Goal: Information Seeking & Learning: Learn about a topic

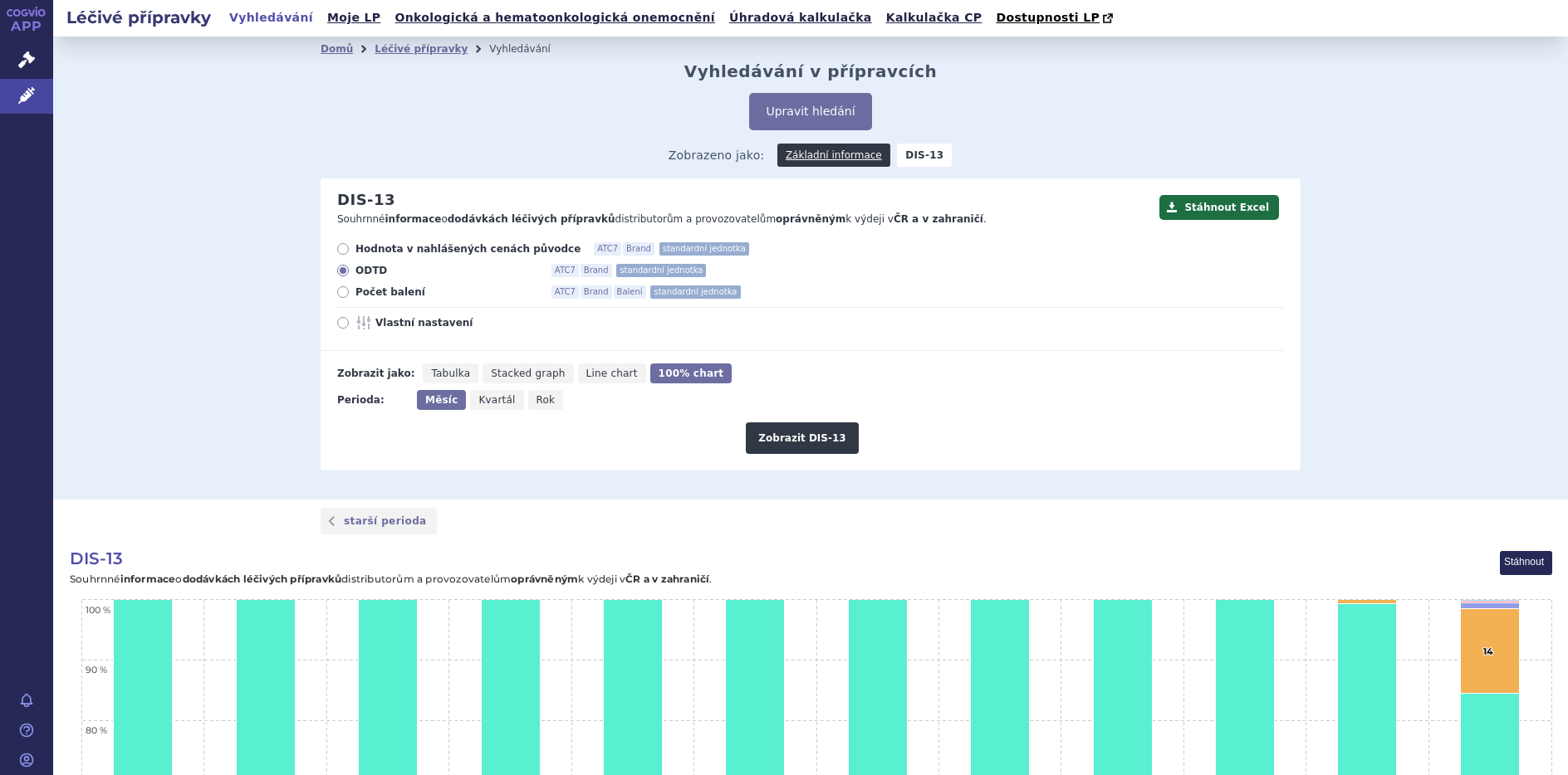
click at [444, 375] on span "Tabulka" at bounding box center [451, 374] width 39 height 12
click at [433, 374] on input "Tabulka" at bounding box center [427, 368] width 11 height 11
radio input "true"
click at [801, 440] on button "Zobrazit DIS-13" at bounding box center [801, 438] width 112 height 32
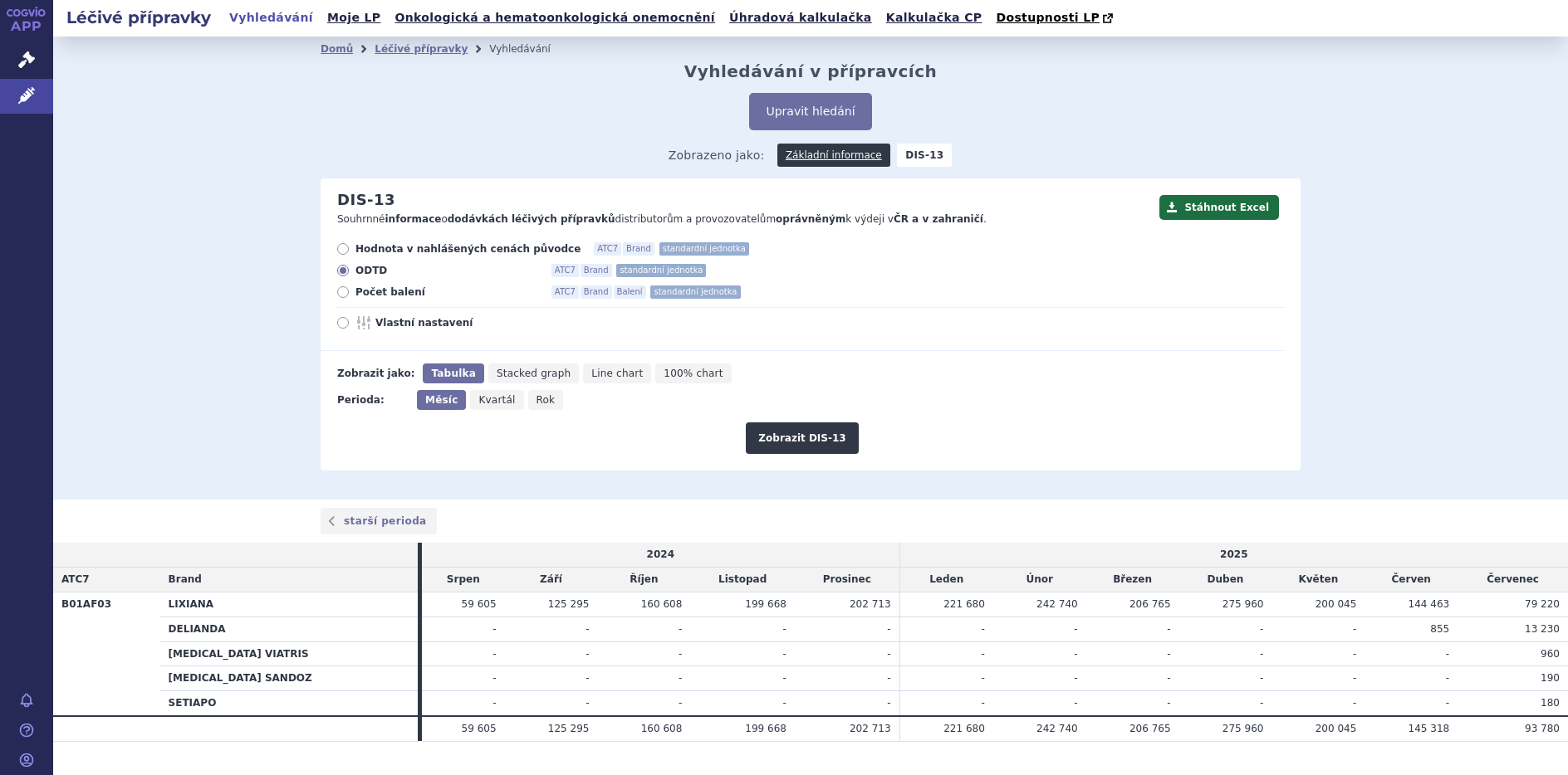
click at [414, 58] on li "Léčivé přípravky" at bounding box center [431, 49] width 114 height 25
click at [415, 49] on link "Léčivé přípravky" at bounding box center [421, 49] width 93 height 12
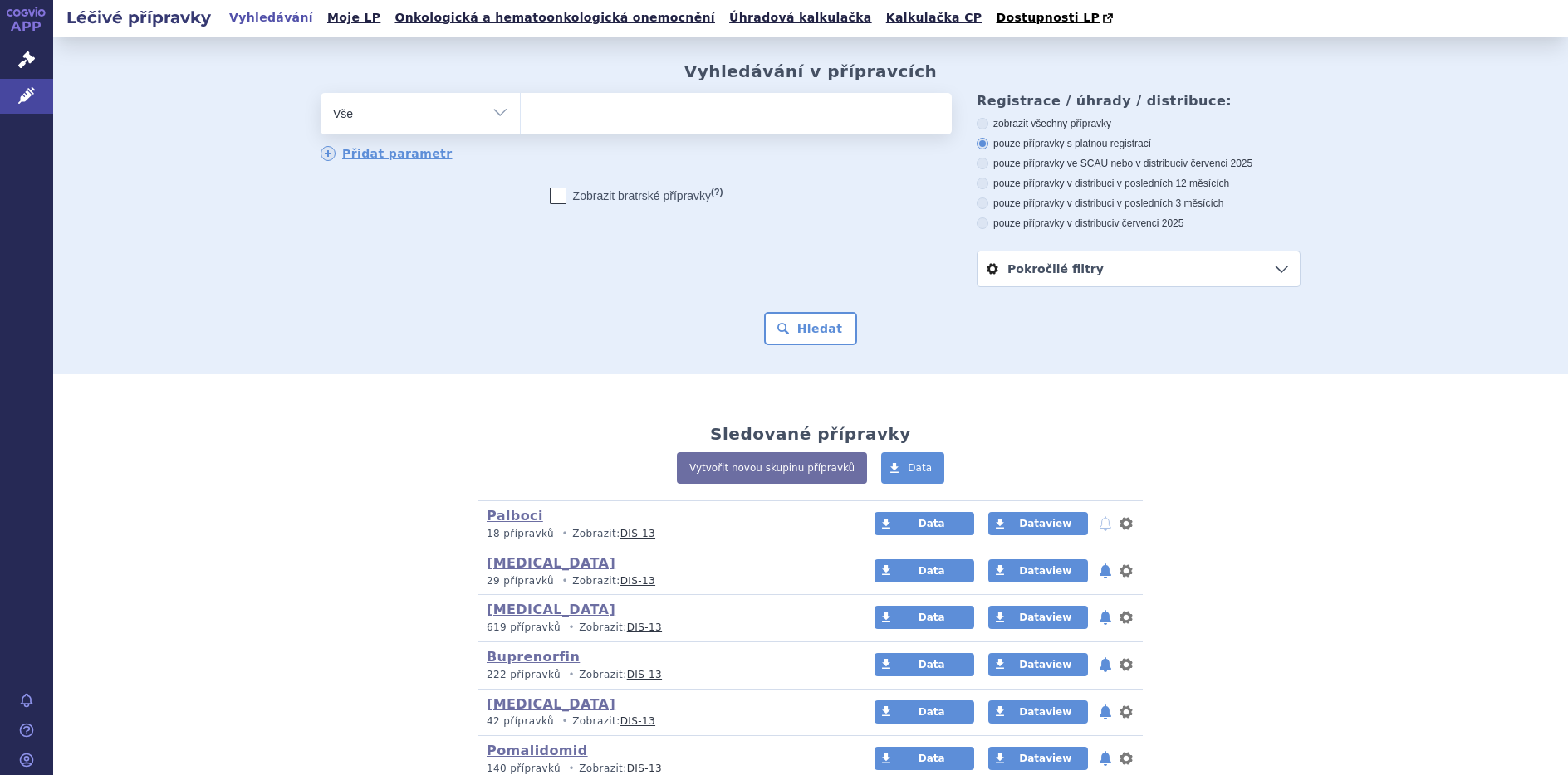
drag, startPoint x: 495, startPoint y: 111, endPoint x: 480, endPoint y: 116, distance: 15.8
click at [495, 111] on select "Vše Přípravek/SUKL kód MAH VPOIS ATC/Aktivní látka Léková forma Síla" at bounding box center [421, 111] width 200 height 38
select select "filter-atc-group"
click at [321, 94] on select "Vše Přípravek/SUKL kód MAH VPOIS ATC/Aktivní látka Léková forma Síla" at bounding box center [421, 111] width 200 height 38
click at [533, 115] on input "search" at bounding box center [537, 111] width 9 height 20
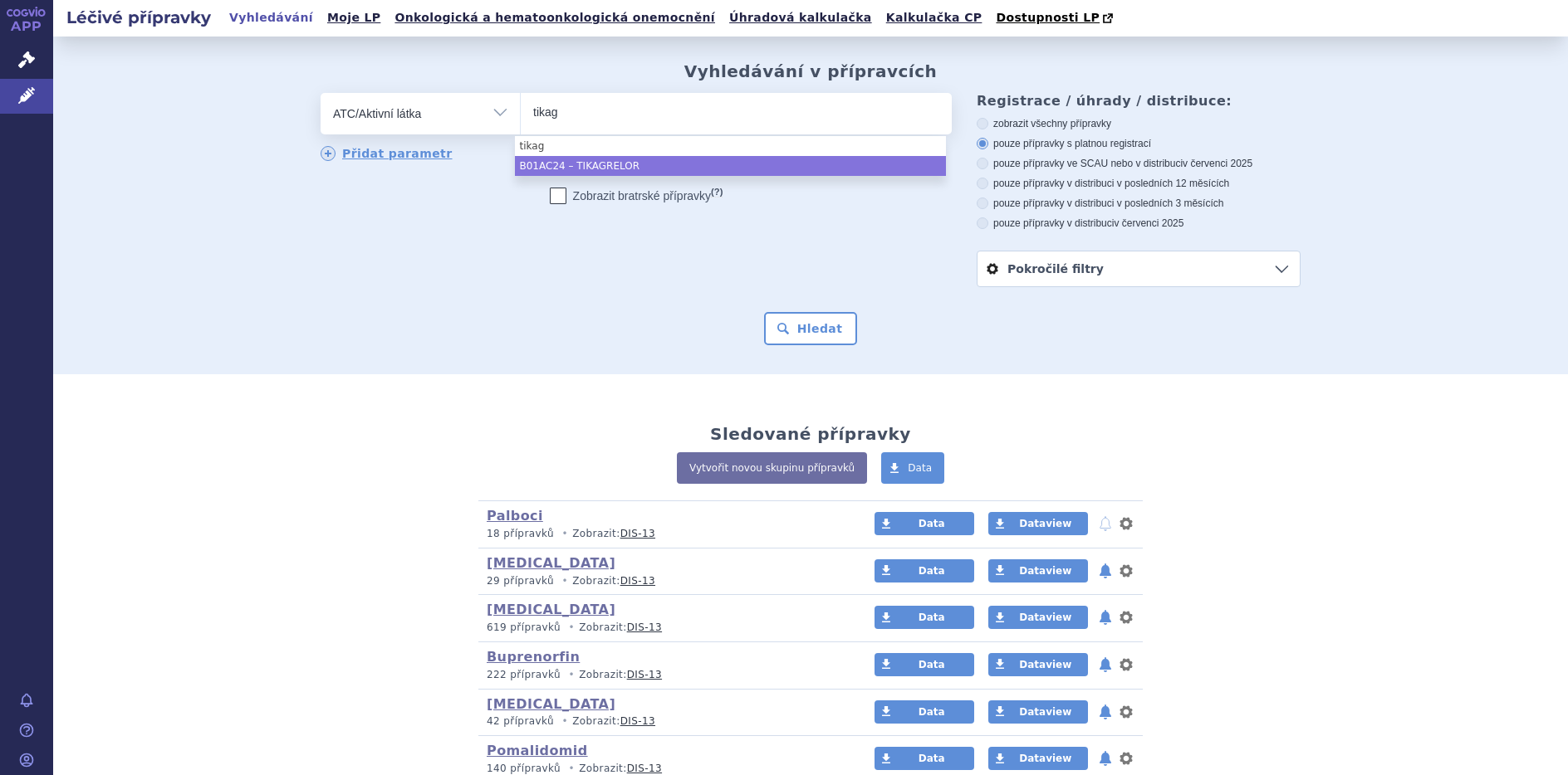
type input "tikag"
select select "B01AC24"
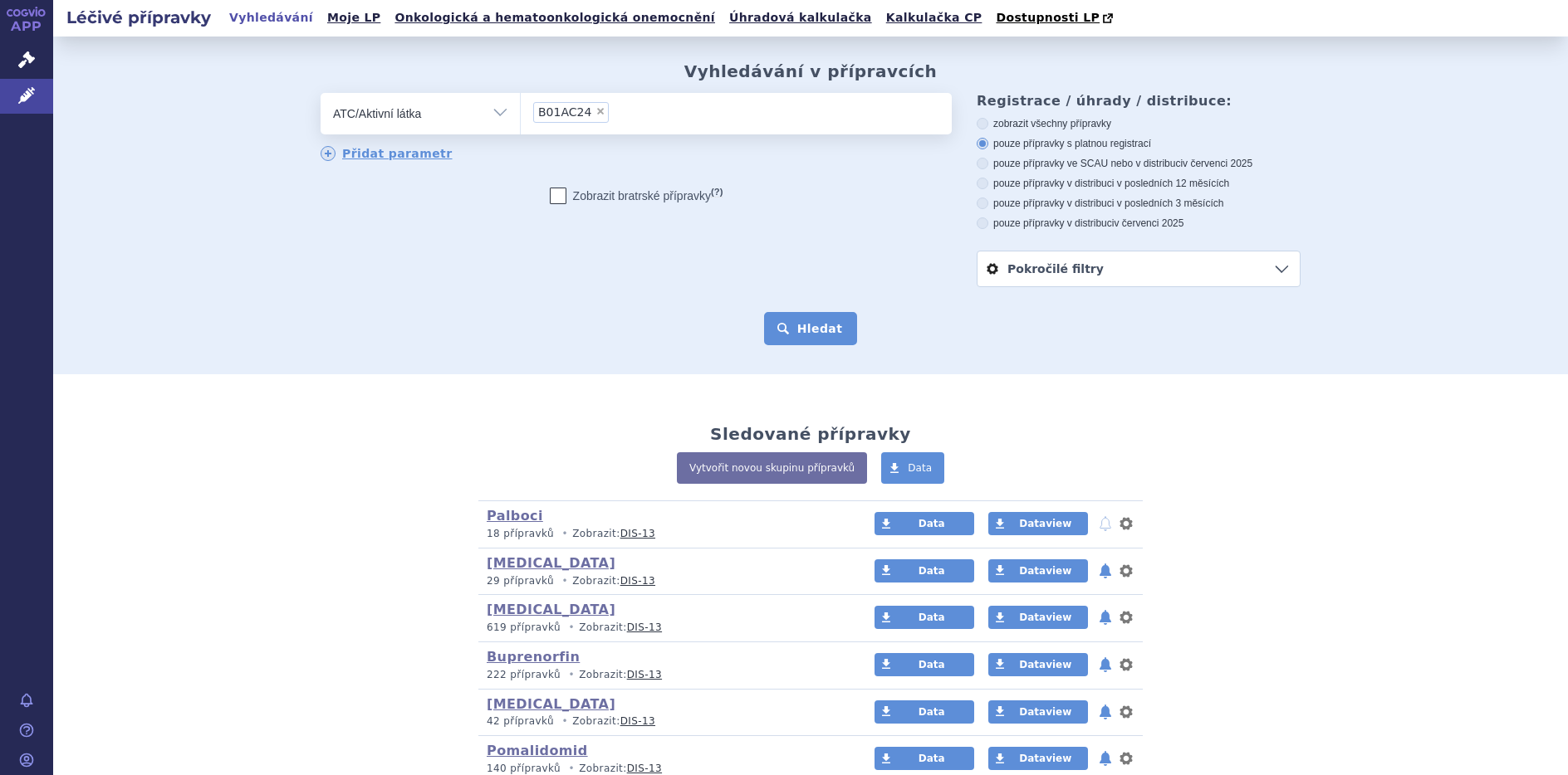
click at [815, 327] on button "Hledat" at bounding box center [810, 328] width 94 height 33
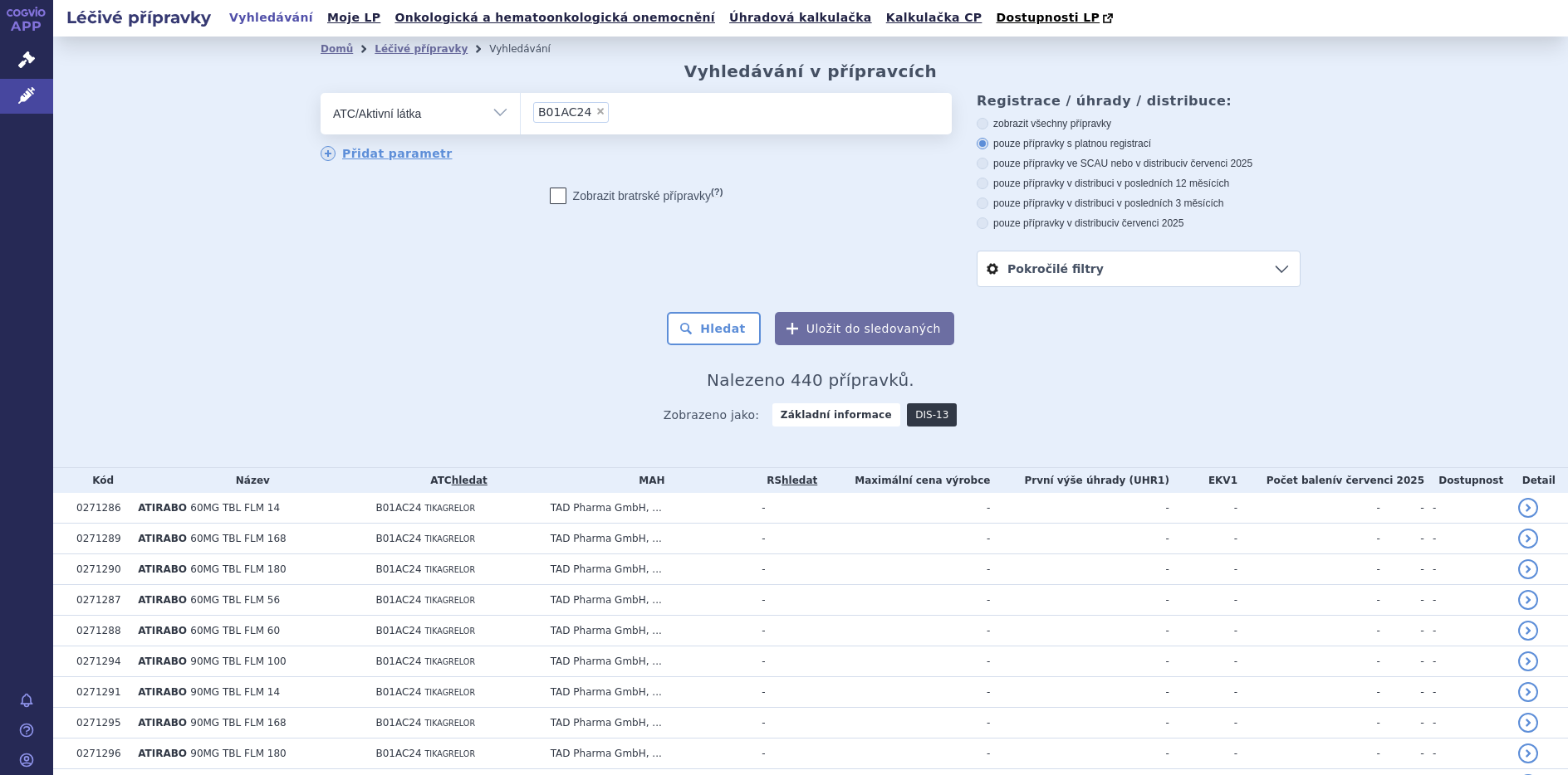
click at [914, 409] on link "DIS-13" at bounding box center [931, 415] width 49 height 23
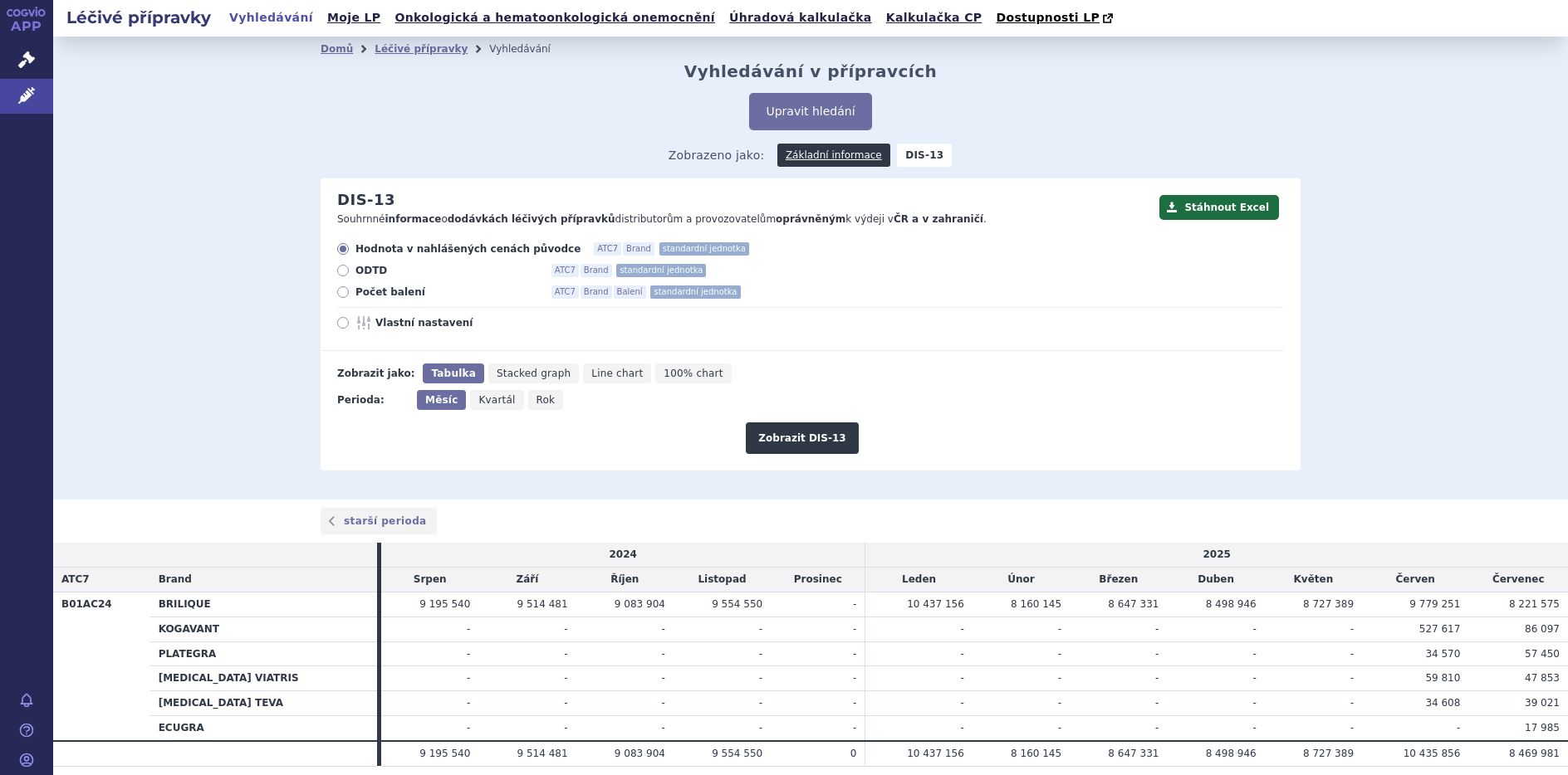
click at [337, 293] on icon at bounding box center [343, 293] width 12 height 12
click at [339, 293] on input "Počet balení ATC7 Brand Balení standardní jednotka" at bounding box center [344, 294] width 11 height 11
radio input "true"
click at [797, 444] on button "Zobrazit DIS-13" at bounding box center [801, 438] width 112 height 32
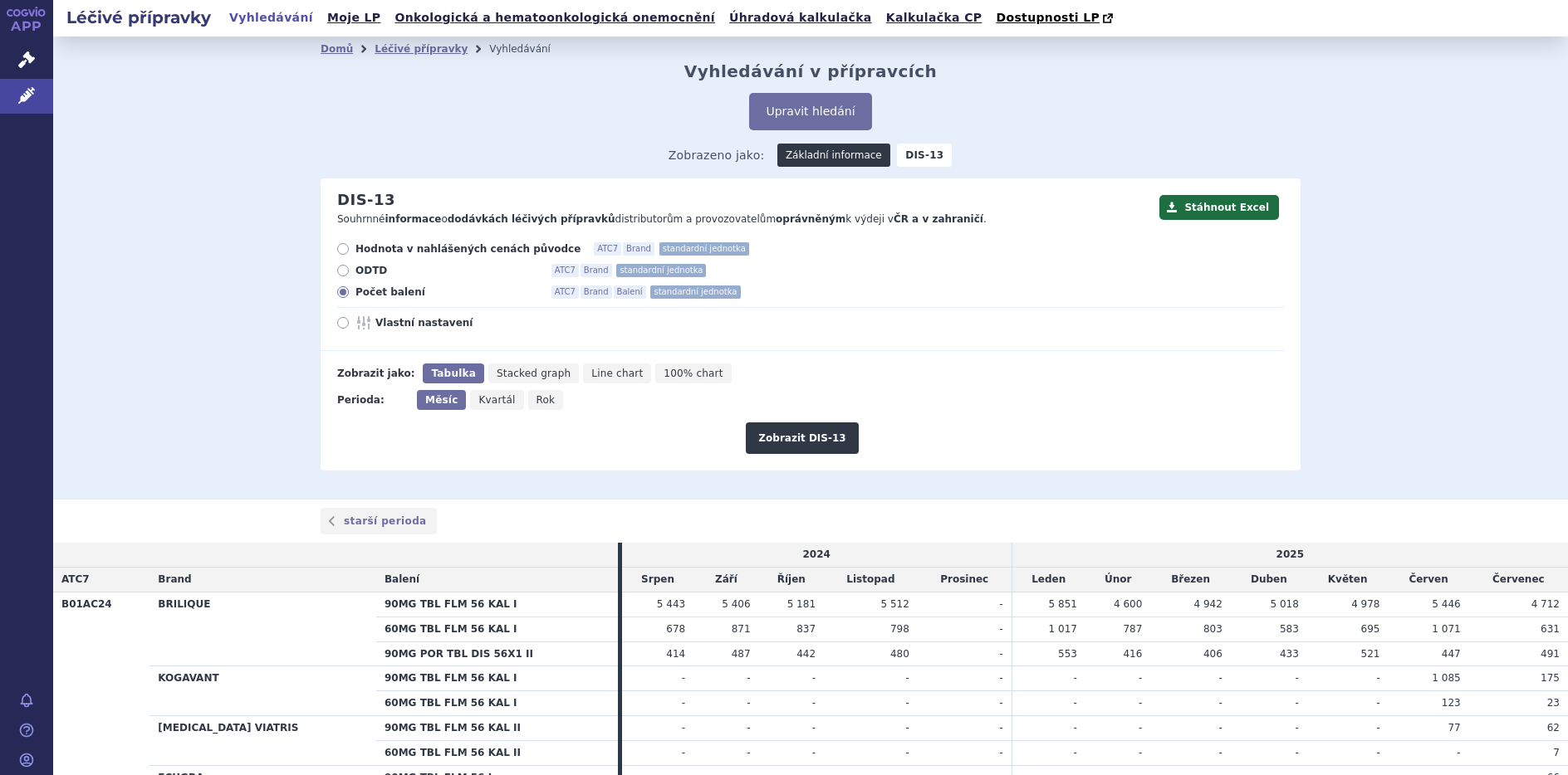
click at [809, 157] on link "Základní informace" at bounding box center [833, 155] width 113 height 23
